Goal: Book appointment/travel/reservation

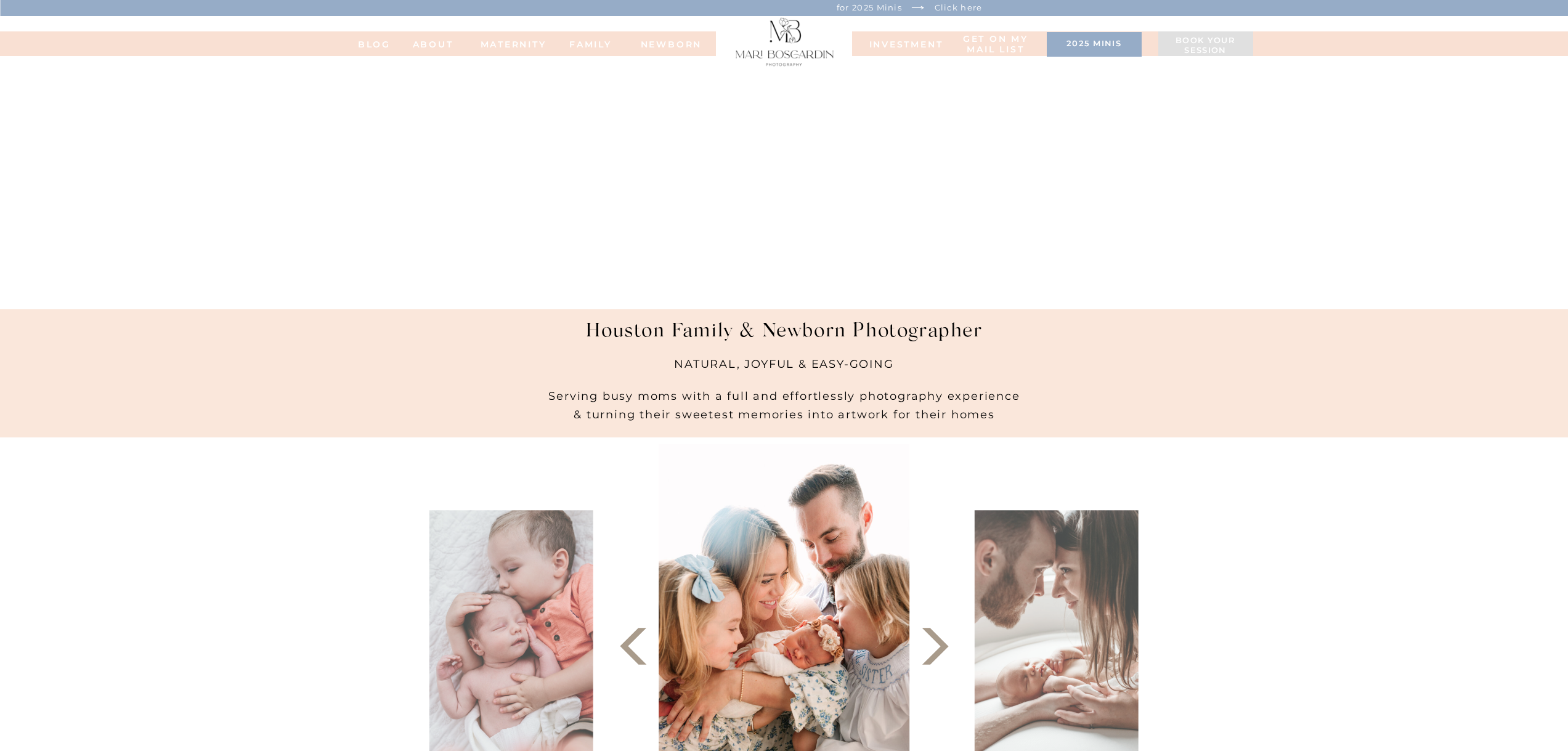
click at [1117, 50] on h3 "2025 minis" at bounding box center [1094, 45] width 82 height 12
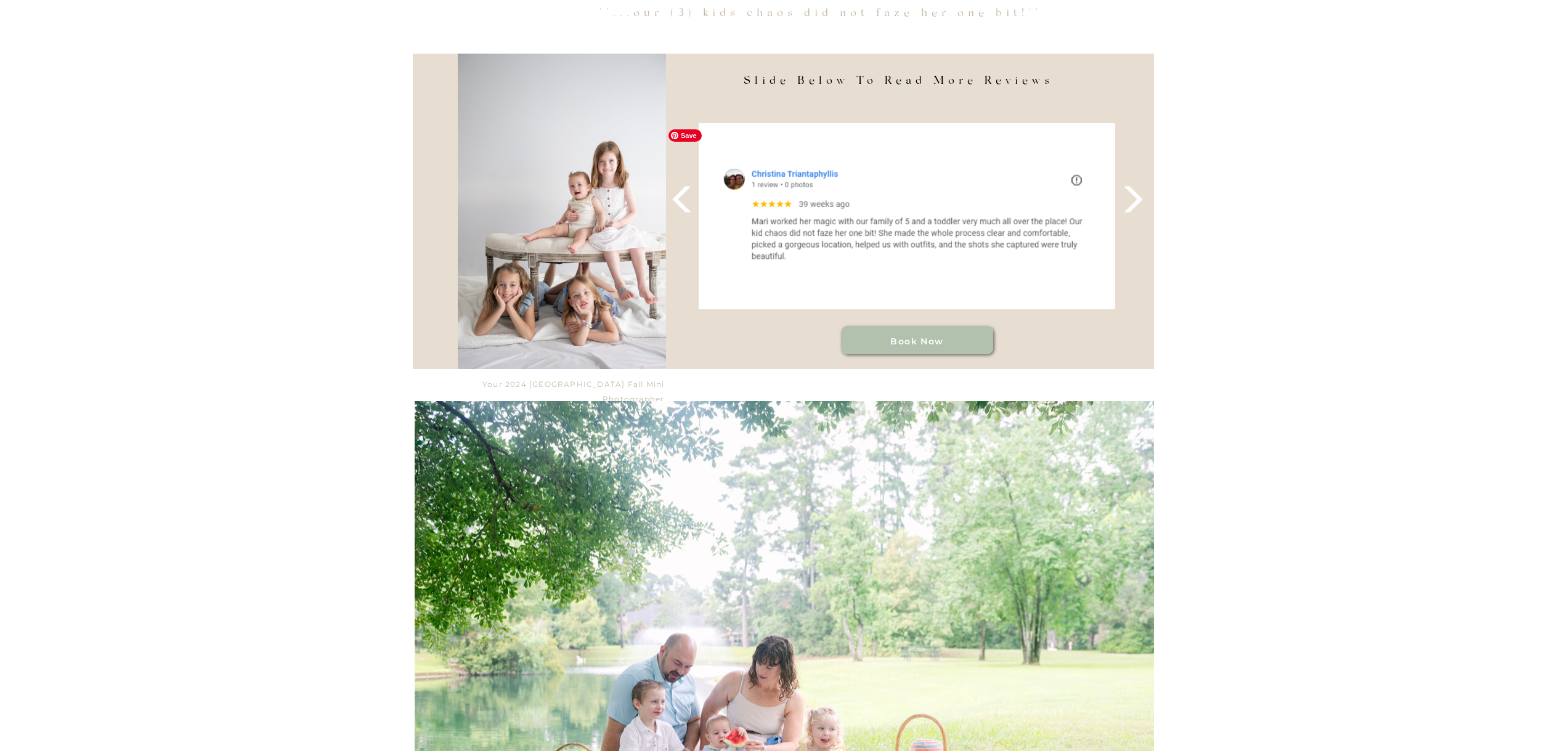
scroll to position [1170, 0]
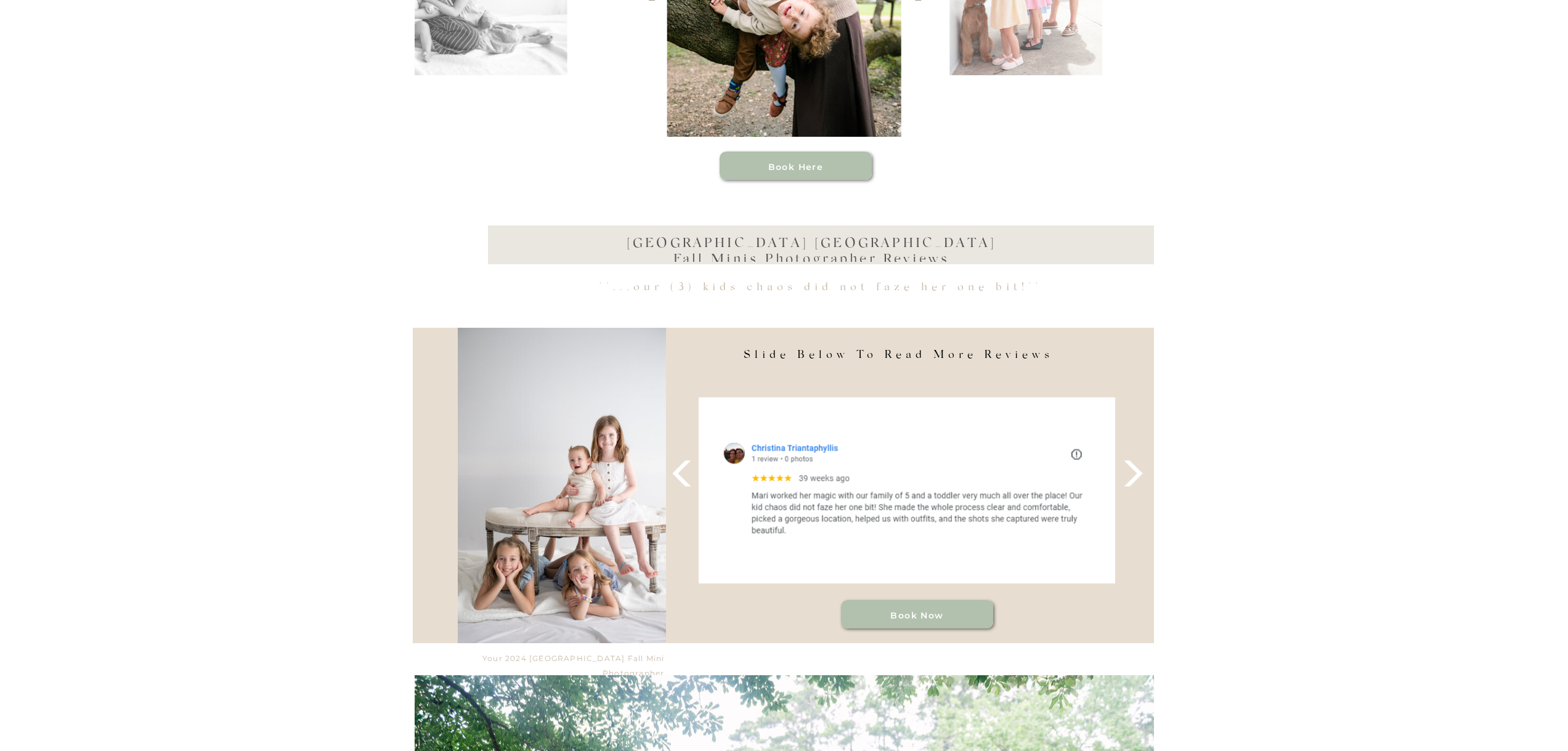
scroll to position [863, 0]
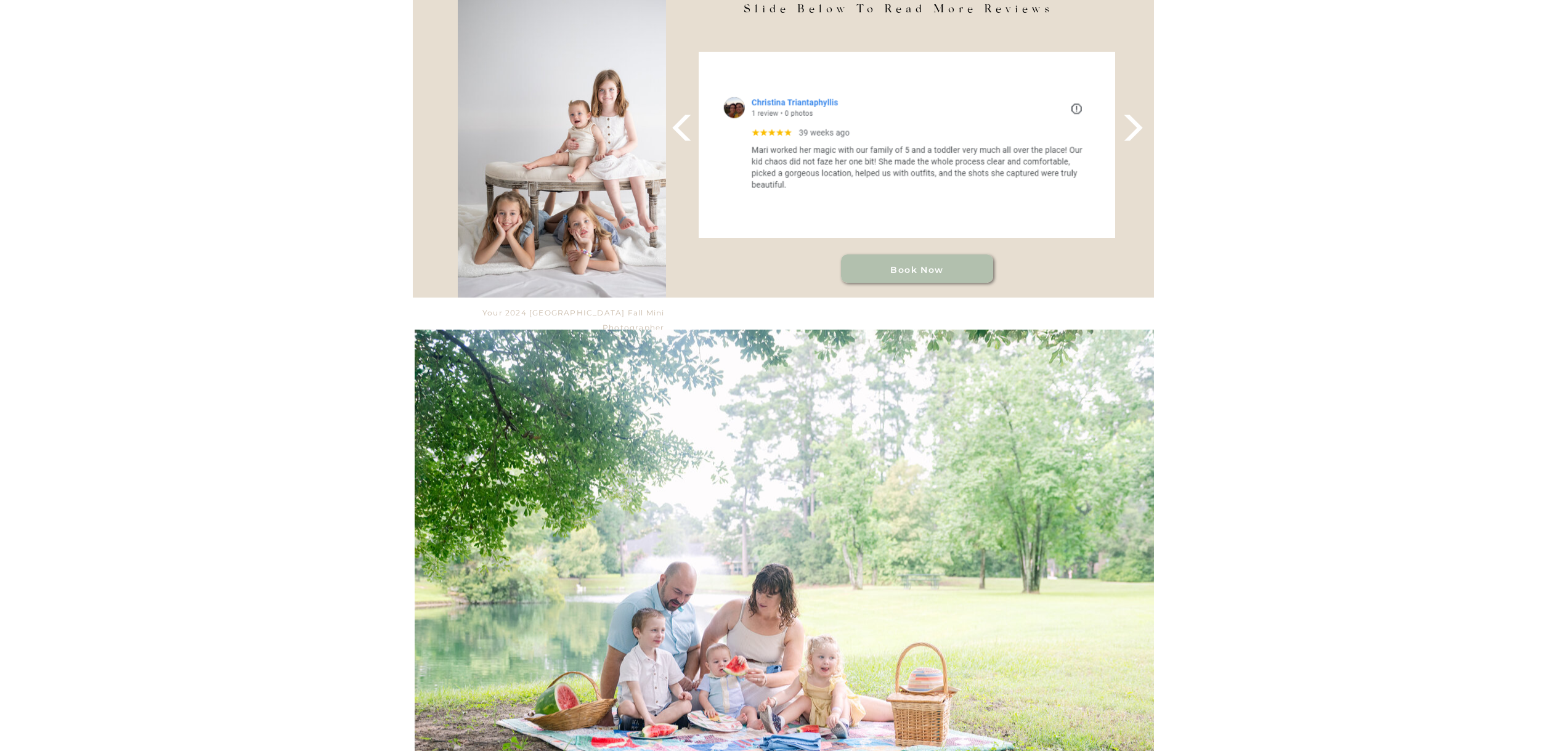
scroll to position [1232, 0]
